Goal: Information Seeking & Learning: Learn about a topic

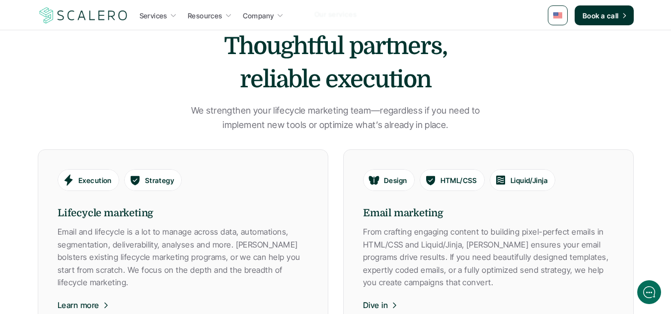
scroll to position [428, 0]
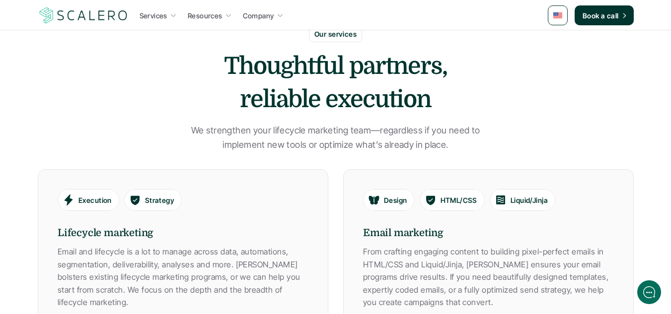
click at [567, 13] on link at bounding box center [558, 15] width 20 height 20
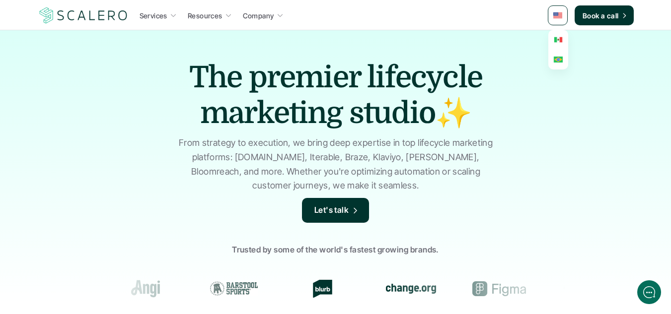
click at [559, 42] on img at bounding box center [558, 39] width 8 height 5
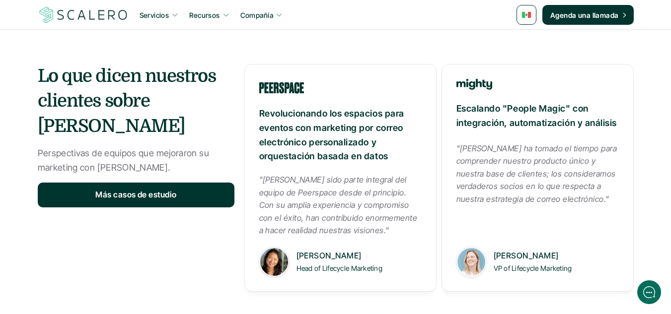
scroll to position [1318, 0]
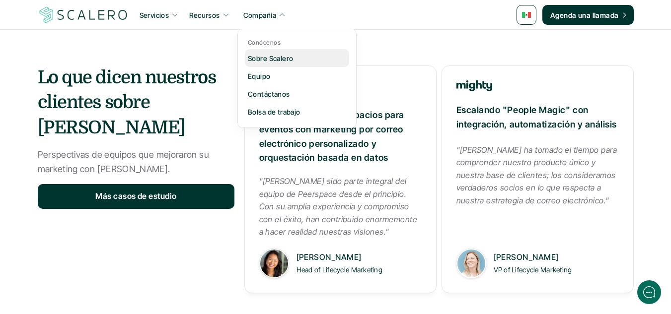
click at [274, 55] on p "Sobre Scalero" at bounding box center [270, 58] width 45 height 10
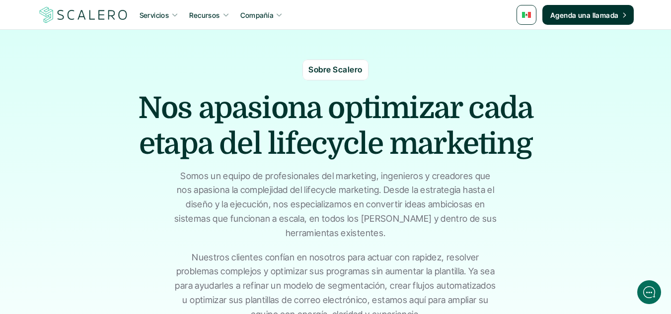
click at [520, 14] on link at bounding box center [527, 15] width 20 height 20
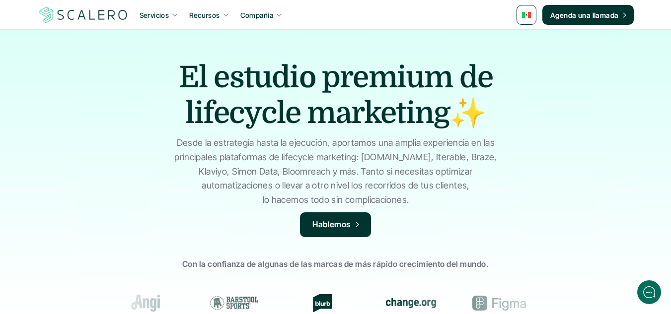
click at [526, 22] on link at bounding box center [527, 15] width 20 height 20
click at [529, 57] on img at bounding box center [528, 59] width 8 height 5
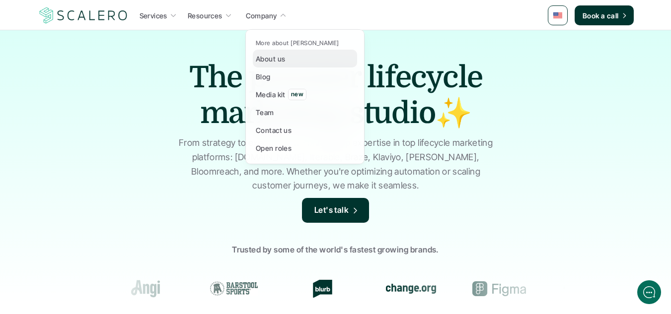
click at [290, 66] on link "About us" at bounding box center [305, 59] width 104 height 18
